Goal: Communication & Community: Answer question/provide support

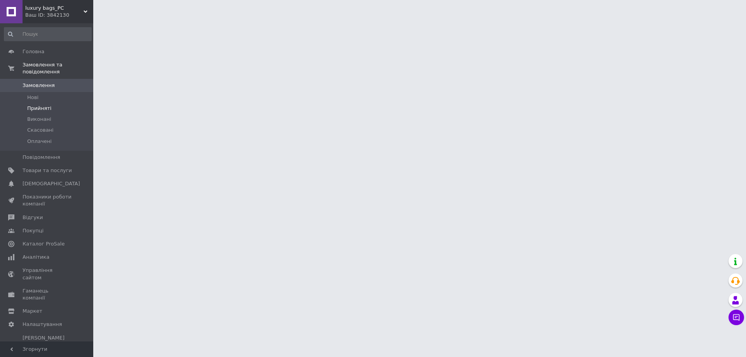
click at [44, 105] on span "Прийняті" at bounding box center [39, 108] width 24 height 7
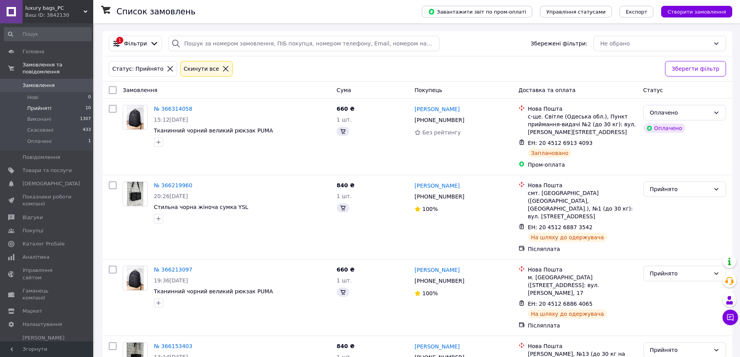
click at [44, 105] on span "Прийняті" at bounding box center [39, 108] width 24 height 7
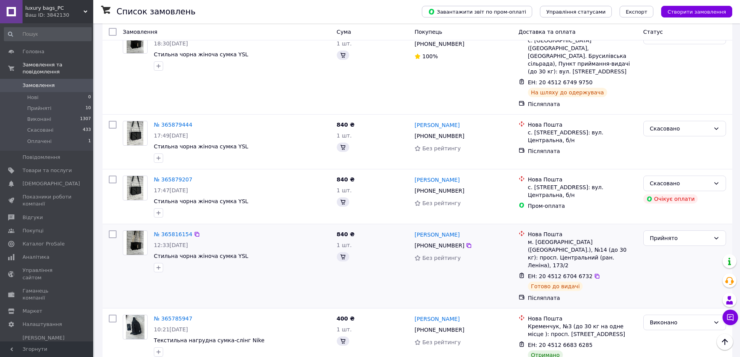
scroll to position [660, 0]
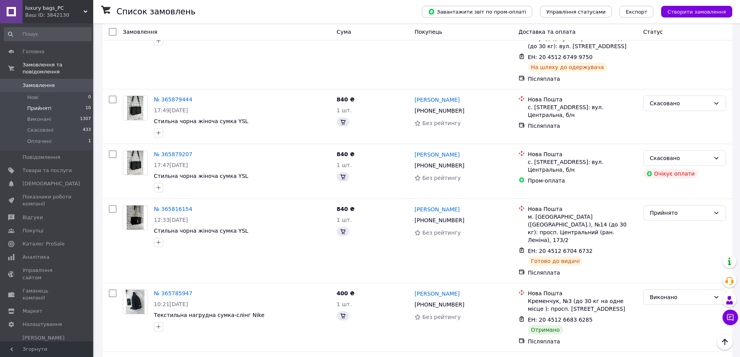
click at [48, 105] on span "Прийняті" at bounding box center [39, 108] width 24 height 7
click at [47, 105] on span "Прийняті" at bounding box center [39, 108] width 24 height 7
click at [42, 105] on span "Прийняті" at bounding box center [39, 108] width 24 height 7
click at [40, 103] on li "Прийняті 10" at bounding box center [48, 108] width 96 height 11
click at [41, 103] on li "Прийняті 10" at bounding box center [48, 108] width 96 height 11
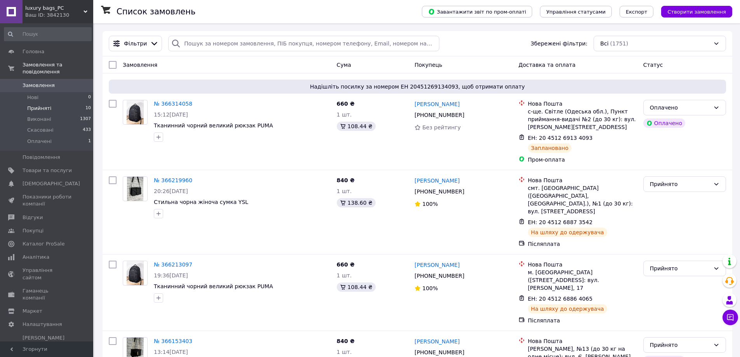
click at [50, 103] on li "Прийняті 10" at bounding box center [48, 108] width 96 height 11
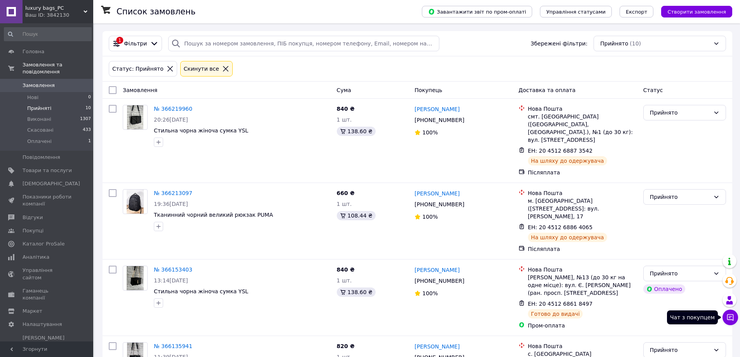
click at [733, 317] on icon at bounding box center [730, 318] width 8 height 8
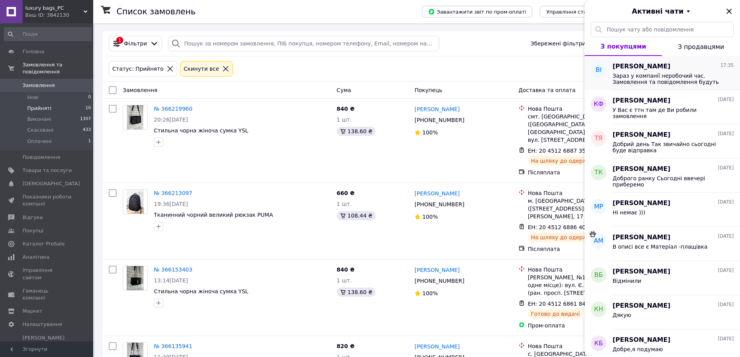
click at [657, 74] on span "Зараз у компанії неробочий час. Замовлення та повідомлення будуть оброблені з 0…" at bounding box center [668, 79] width 110 height 12
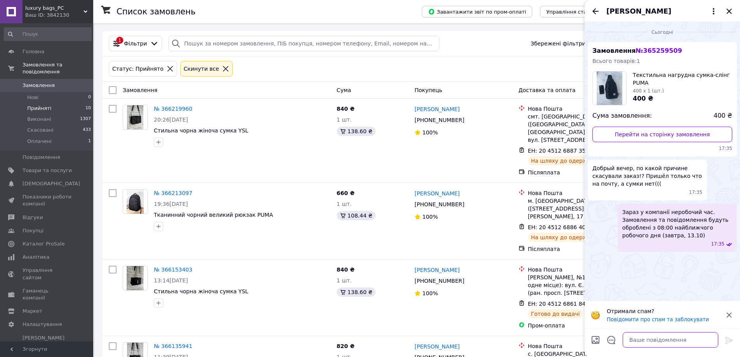
click at [640, 340] on textarea at bounding box center [671, 340] width 96 height 16
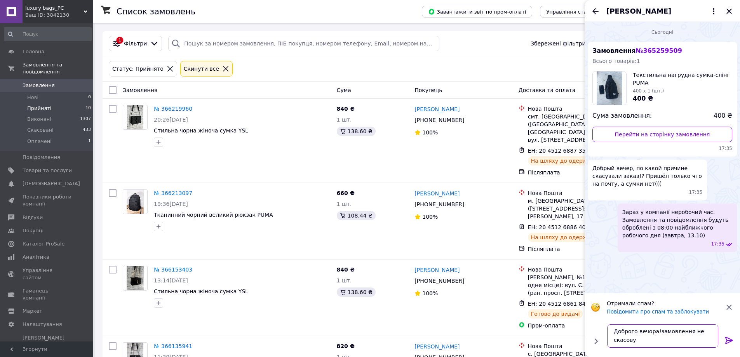
scroll to position [1, 0]
click at [657, 331] on textarea "Доброго вечора!замовлення не скасовували" at bounding box center [662, 335] width 111 height 23
click at [647, 340] on textarea "Доброго вечора! замовлення не скасовували" at bounding box center [662, 335] width 111 height 23
type textarea "Доброго вечора! замовлення не скасовували,а зробили поверненя"
click at [732, 303] on icon at bounding box center [729, 307] width 9 height 9
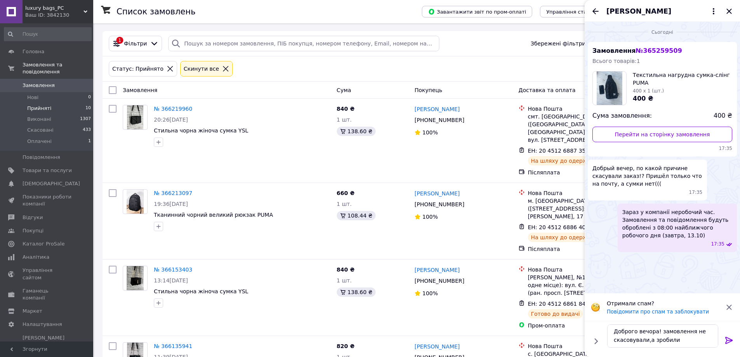
click at [732, 293] on div "Сьогодні Замовлення № 365259509 Всього товарів: 1 Текстильна нагрудна сумка-слі…" at bounding box center [662, 158] width 155 height 272
drag, startPoint x: 615, startPoint y: 333, endPoint x: 735, endPoint y: 343, distance: 119.7
click at [735, 343] on div "Доброго вечора! замовлення не скасовували,а зробили поверненя Доброго вечора! з…" at bounding box center [662, 336] width 149 height 30
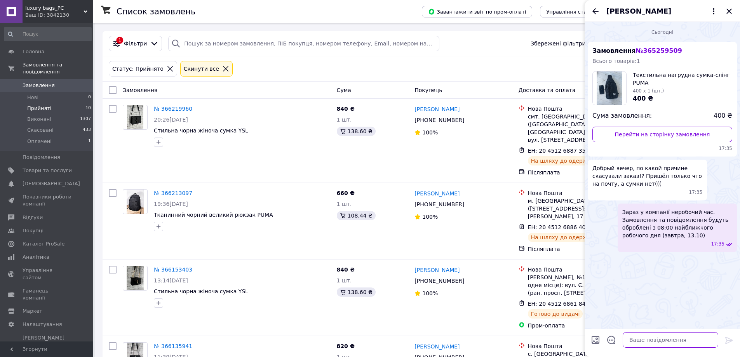
scroll to position [0, 0]
paste textarea "Добрий вечір! замовлення не було відхилене! Товар чекав на пошті більше 5 діб і…"
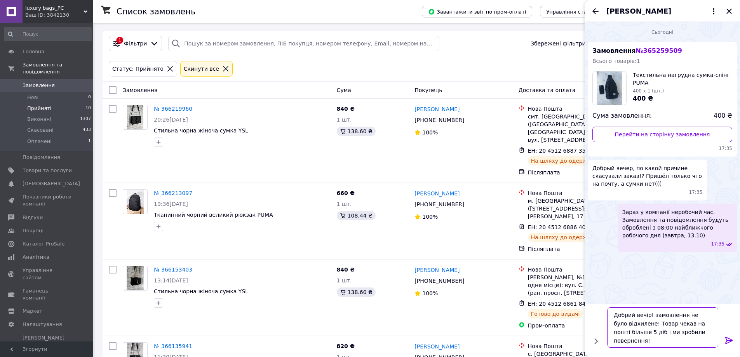
type textarea "Добрий вечір! замовлення не було відхилене! Товар чекав на пошті більше 5 діб і…"
click at [729, 340] on icon at bounding box center [728, 340] width 7 height 7
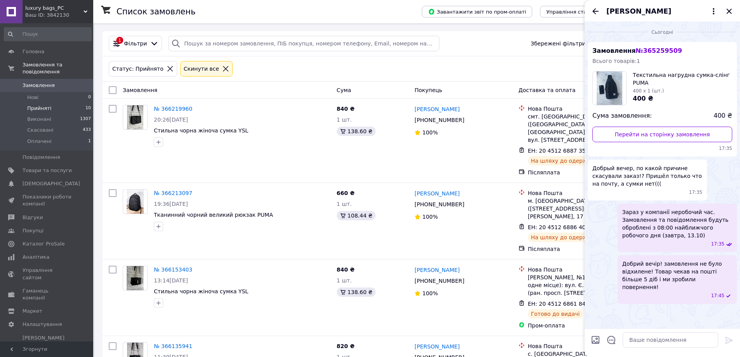
click at [46, 105] on span "Прийняті" at bounding box center [39, 108] width 24 height 7
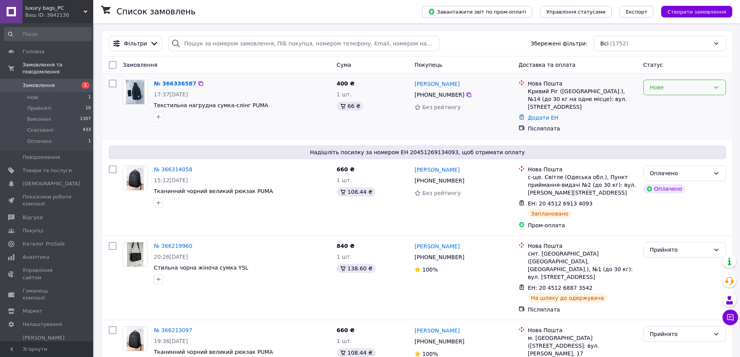
click at [692, 87] on div "Нове" at bounding box center [680, 87] width 60 height 9
click at [440, 83] on link "[PERSON_NAME]" at bounding box center [437, 84] width 45 height 8
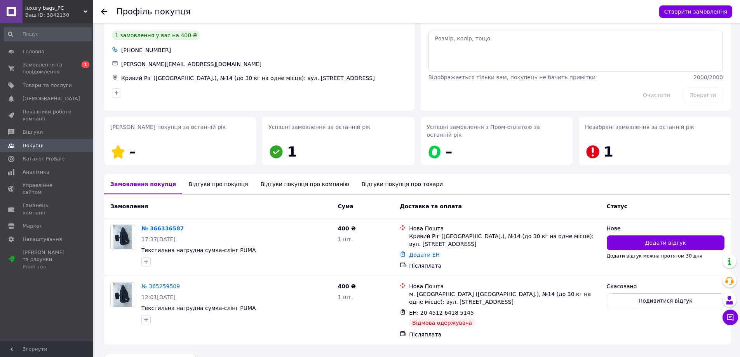
scroll to position [39, 0]
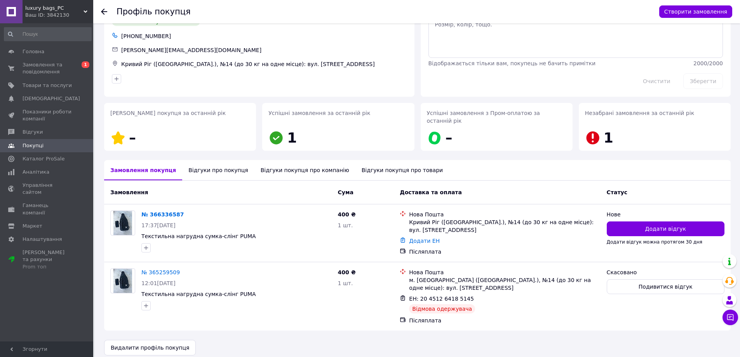
click at [208, 166] on div "Відгуки про покупця" at bounding box center [218, 170] width 72 height 20
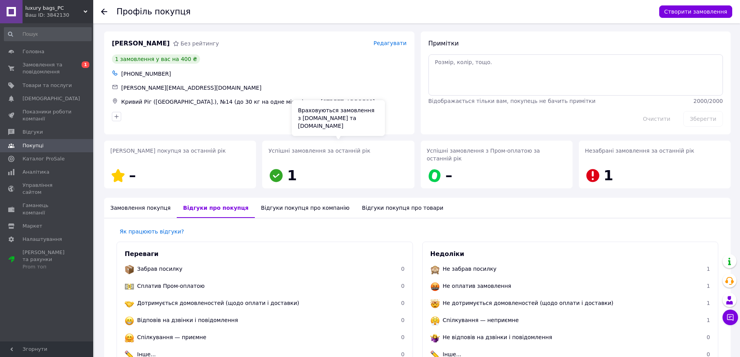
scroll to position [0, 0]
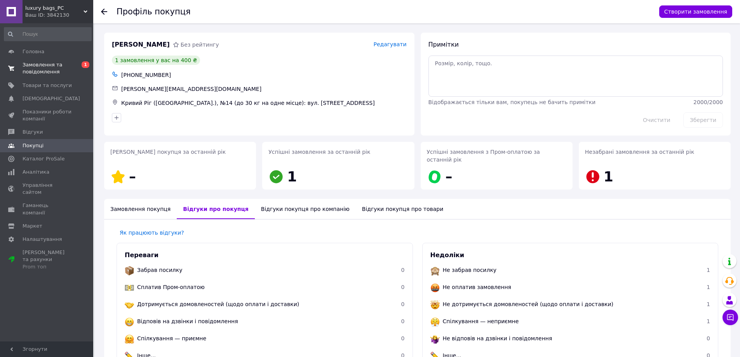
click at [32, 69] on span "Замовлення та повідомлення" at bounding box center [47, 68] width 49 height 14
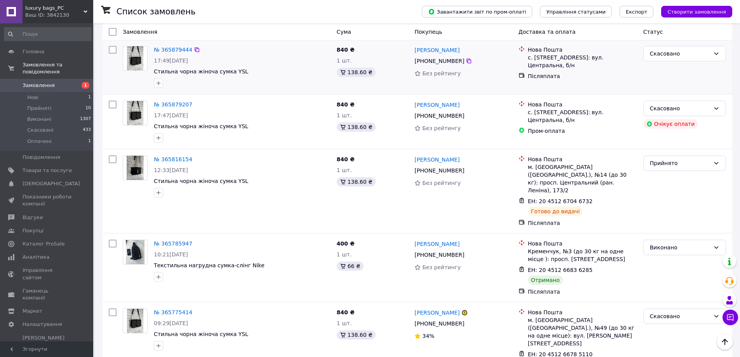
scroll to position [777, 0]
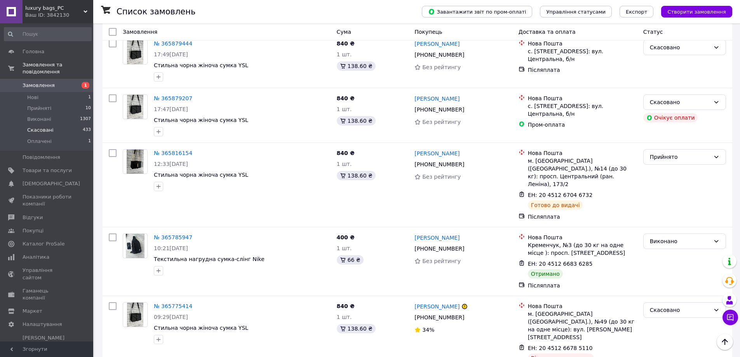
click at [48, 127] on span "Скасовані" at bounding box center [40, 130] width 26 height 7
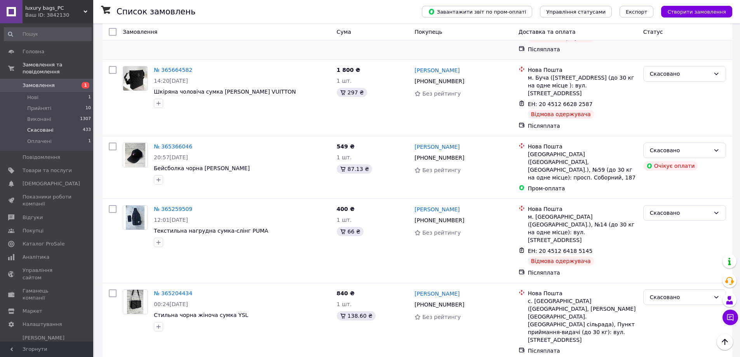
scroll to position [233, 0]
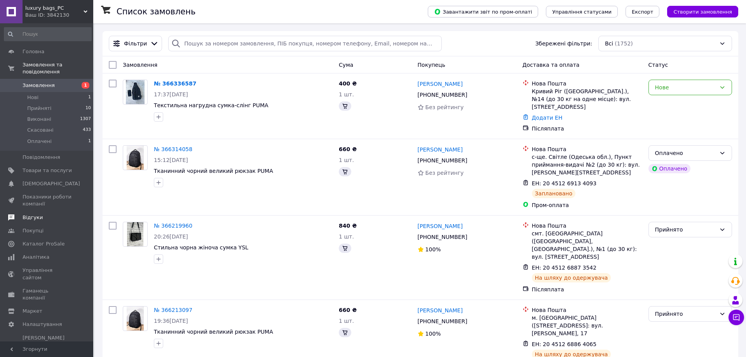
click at [49, 214] on span "Відгуки" at bounding box center [47, 217] width 49 height 7
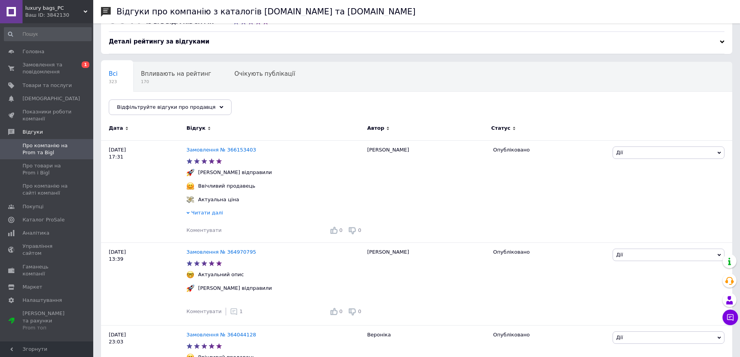
scroll to position [78, 0]
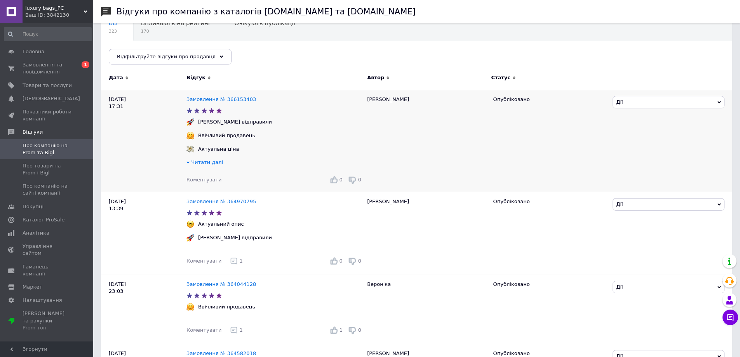
click at [208, 181] on span "Коментувати" at bounding box center [203, 180] width 35 height 6
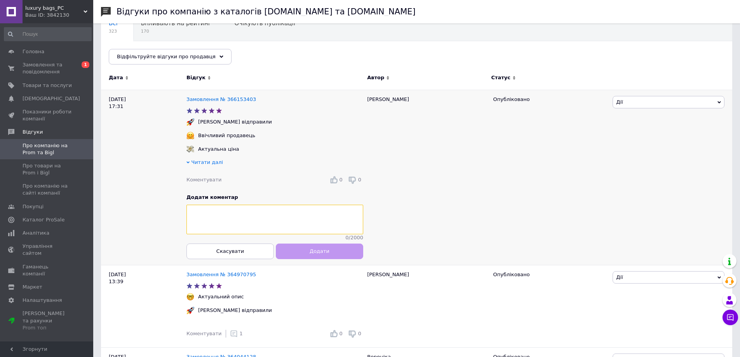
click at [237, 216] on textarea at bounding box center [274, 220] width 177 height 30
paste textarea "Дякуємо за покупку!Будемо раді Вас бачити ще"
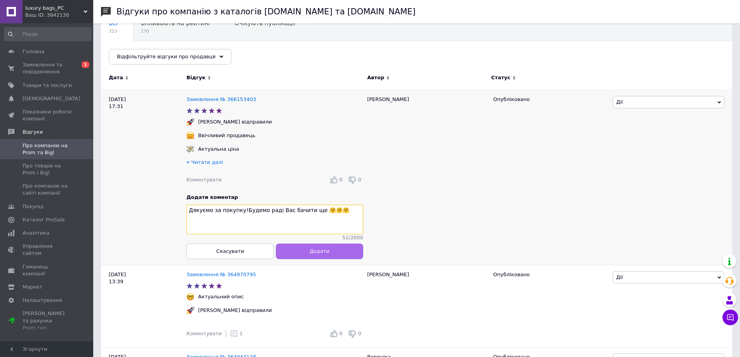
type textarea "Дякуємо за покупку!Будемо раді Вас бачити ще 🤗🤗🤗"
click at [301, 257] on button "Додати" at bounding box center [319, 252] width 87 height 16
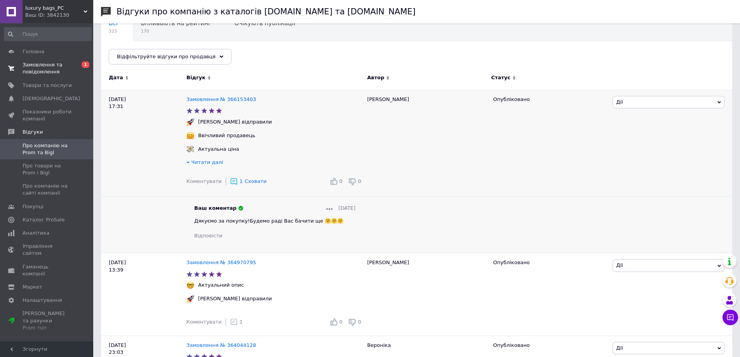
click at [45, 71] on span "Замовлення та повідомлення" at bounding box center [47, 68] width 49 height 14
click at [45, 71] on link "Замовлення та повідомлення 0 1" at bounding box center [48, 68] width 96 height 20
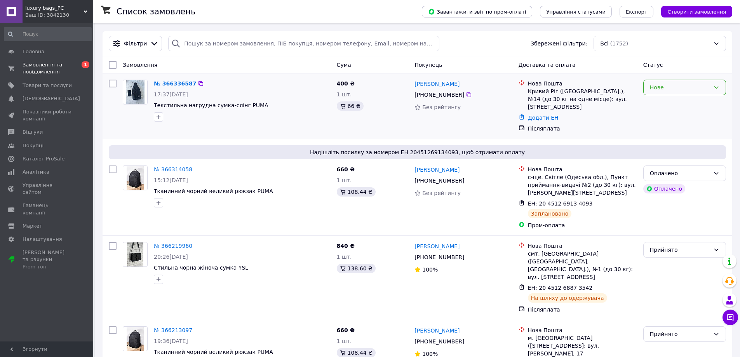
click at [682, 90] on div "Нове" at bounding box center [680, 87] width 60 height 9
click at [681, 103] on li "Прийнято" at bounding box center [685, 105] width 82 height 14
